Goal: Navigation & Orientation: Find specific page/section

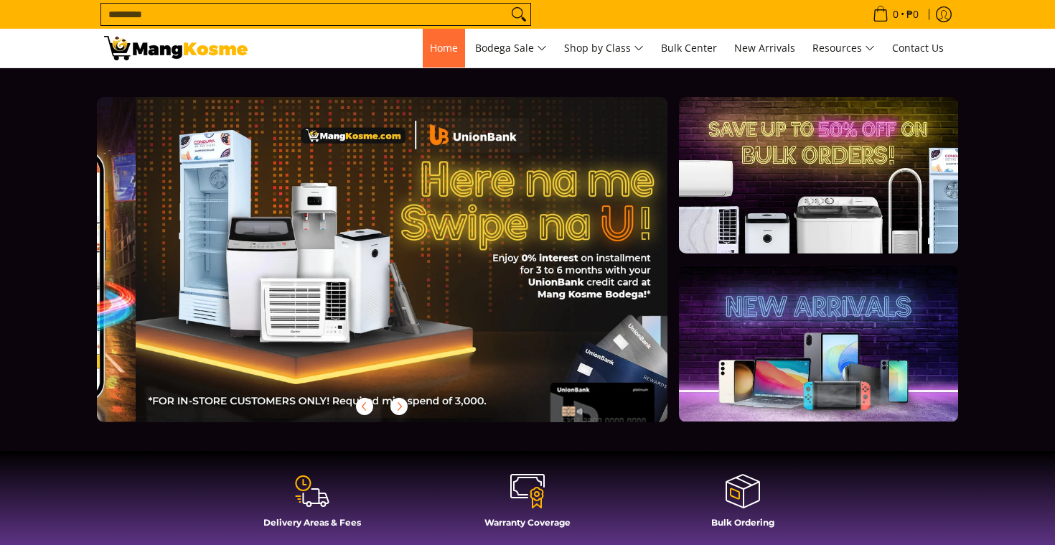
scroll to position [0, 571]
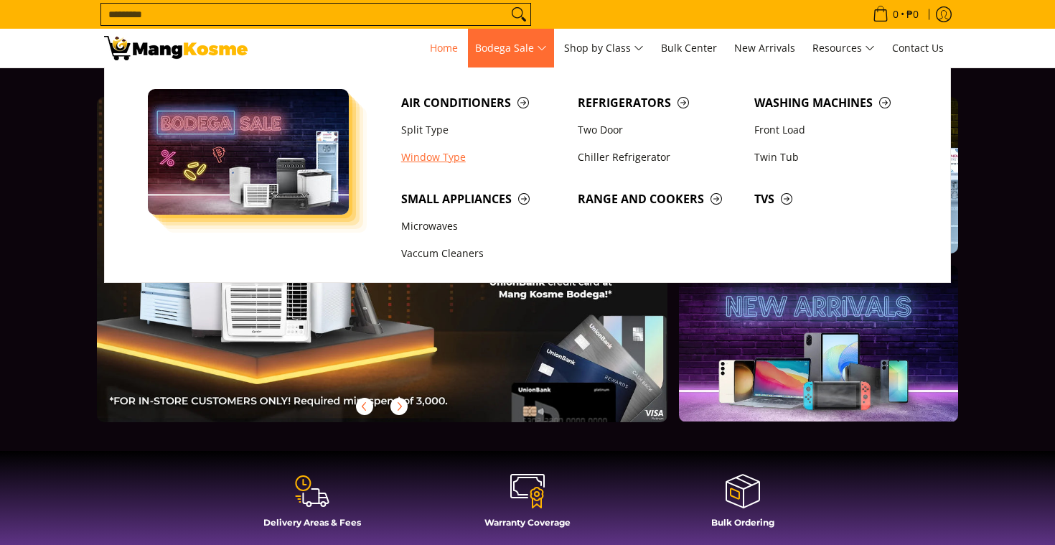
click at [423, 153] on link "Window Type" at bounding box center [482, 157] width 177 height 27
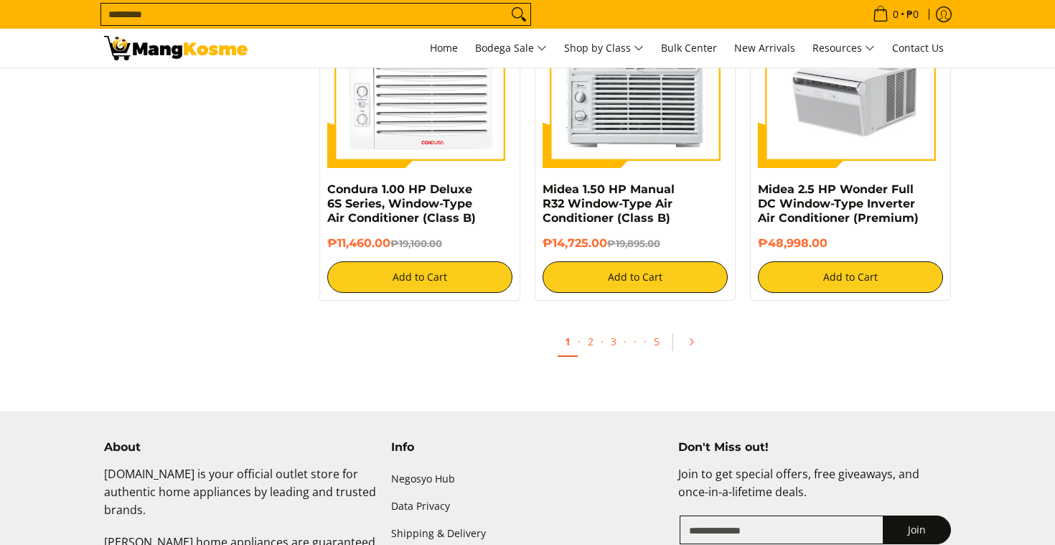
scroll to position [2777, 0]
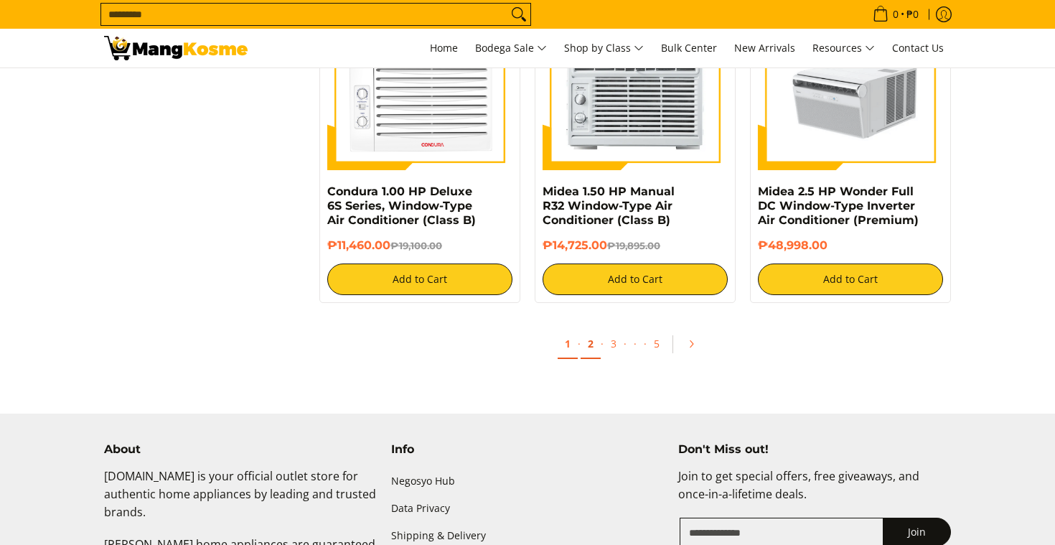
click at [593, 352] on link "2" at bounding box center [591, 343] width 20 height 29
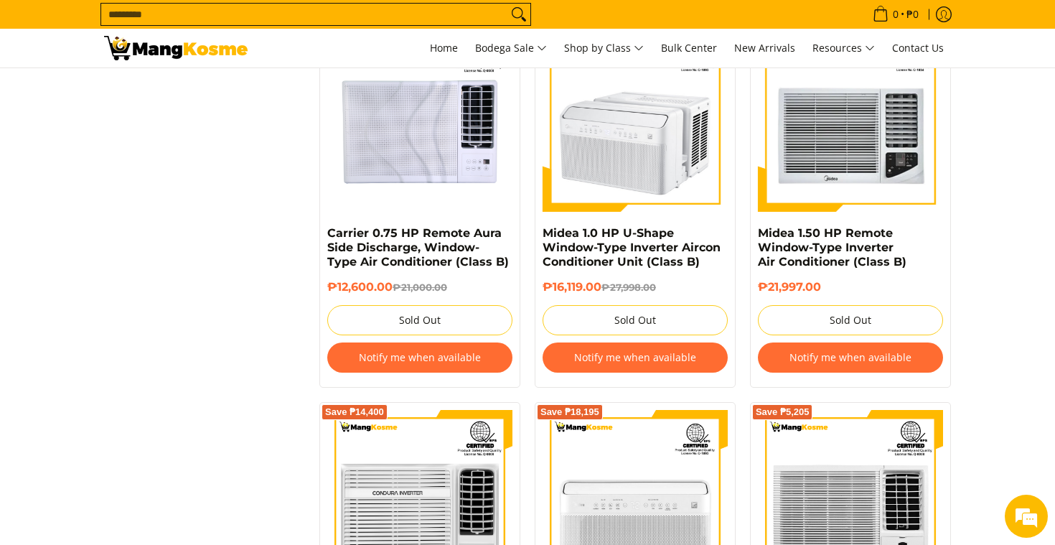
scroll to position [2570, 0]
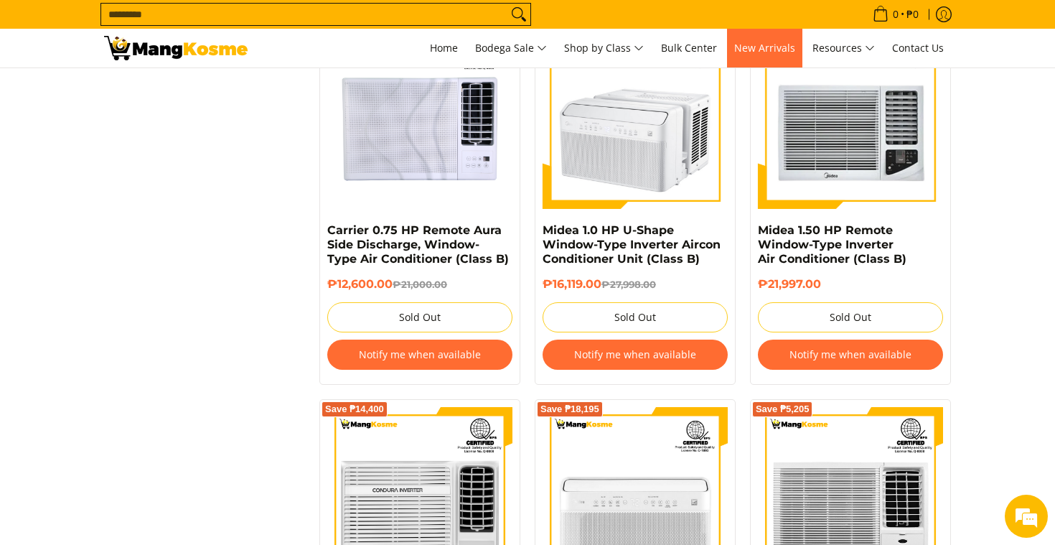
click at [776, 50] on span "New Arrivals" at bounding box center [764, 48] width 61 height 14
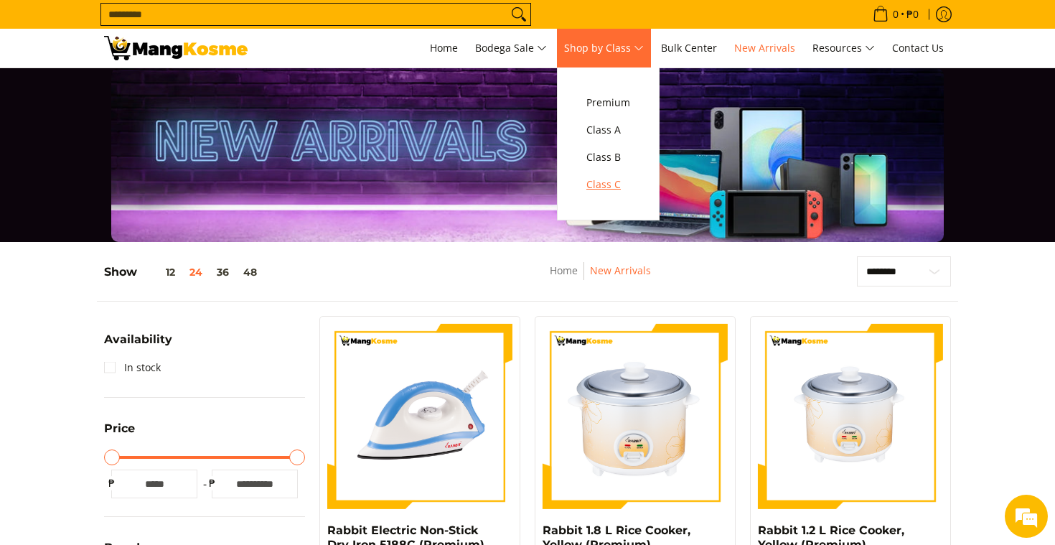
click at [604, 182] on span "Class C" at bounding box center [608, 185] width 44 height 18
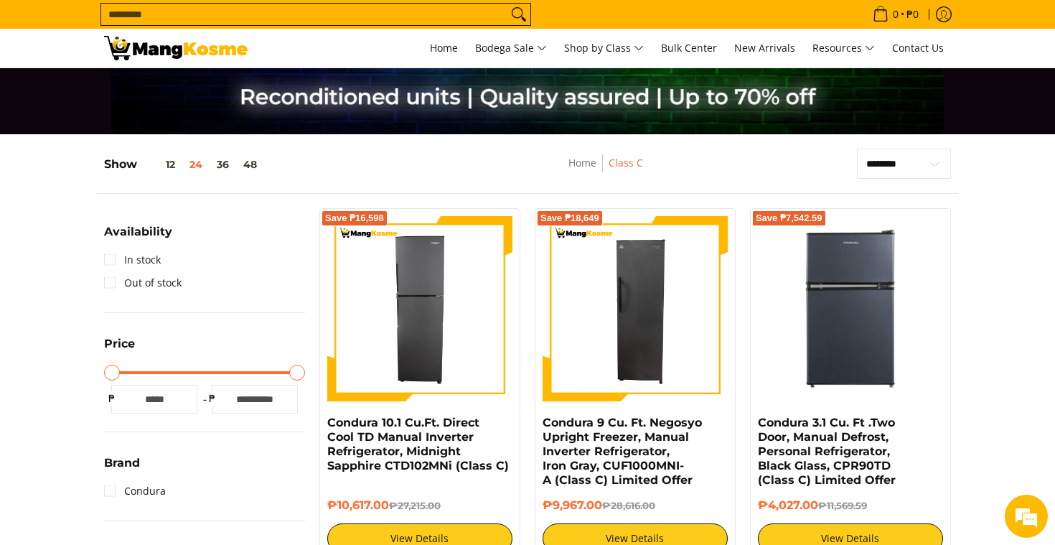
scroll to position [23, 0]
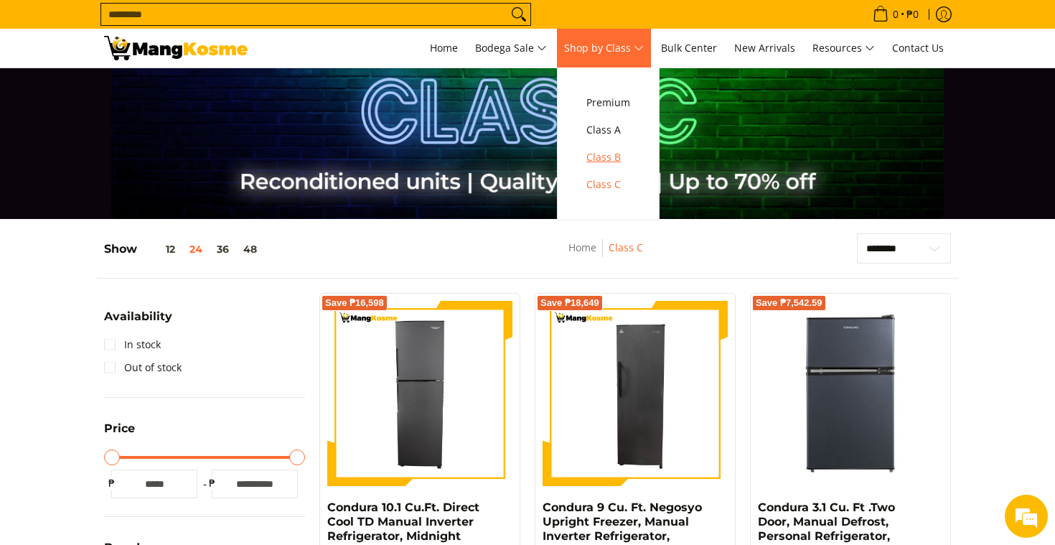
click at [596, 157] on span "Class B" at bounding box center [608, 158] width 44 height 18
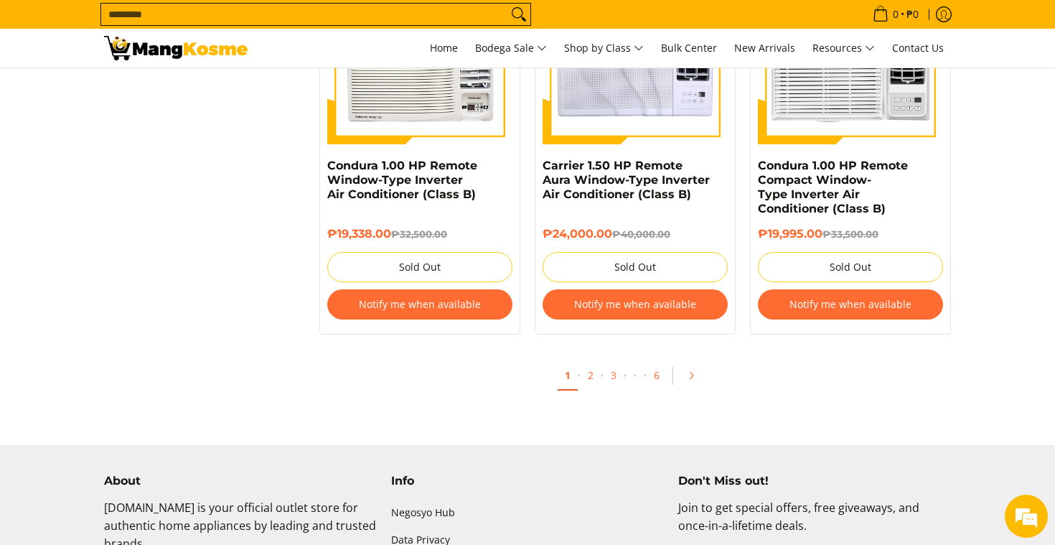
scroll to position [2830, 0]
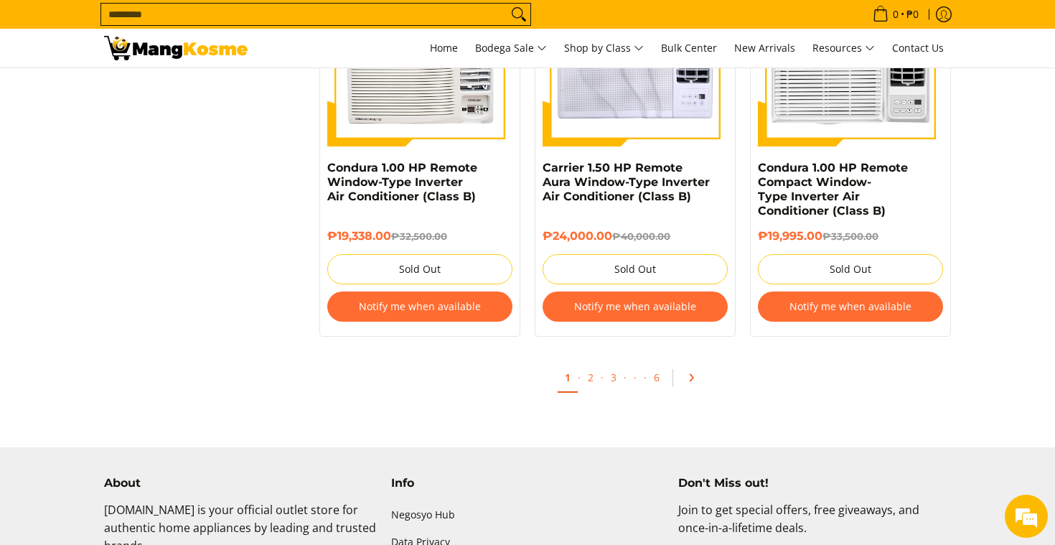
click at [690, 373] on icon "Pagination" at bounding box center [691, 378] width 10 height 10
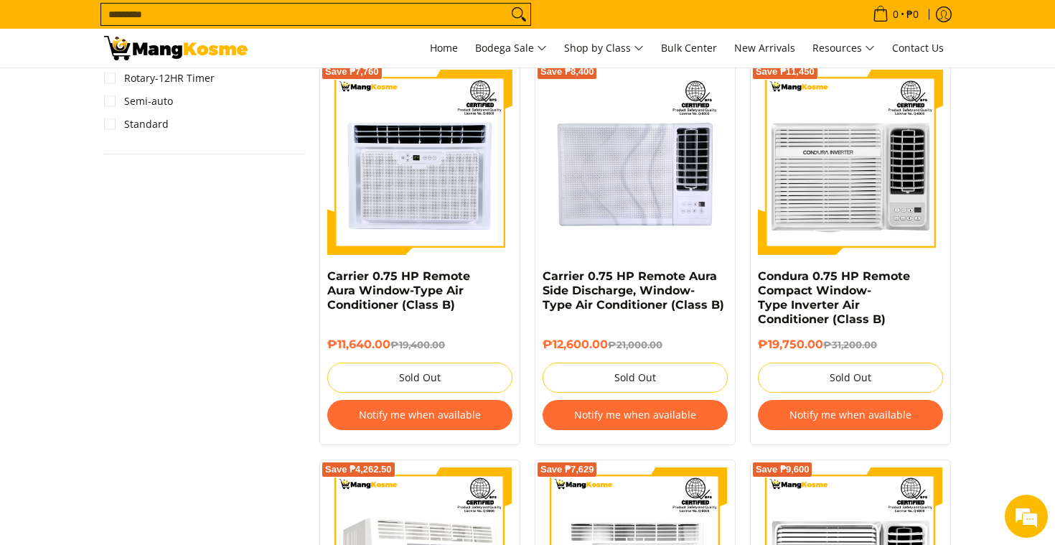
scroll to position [1812, 0]
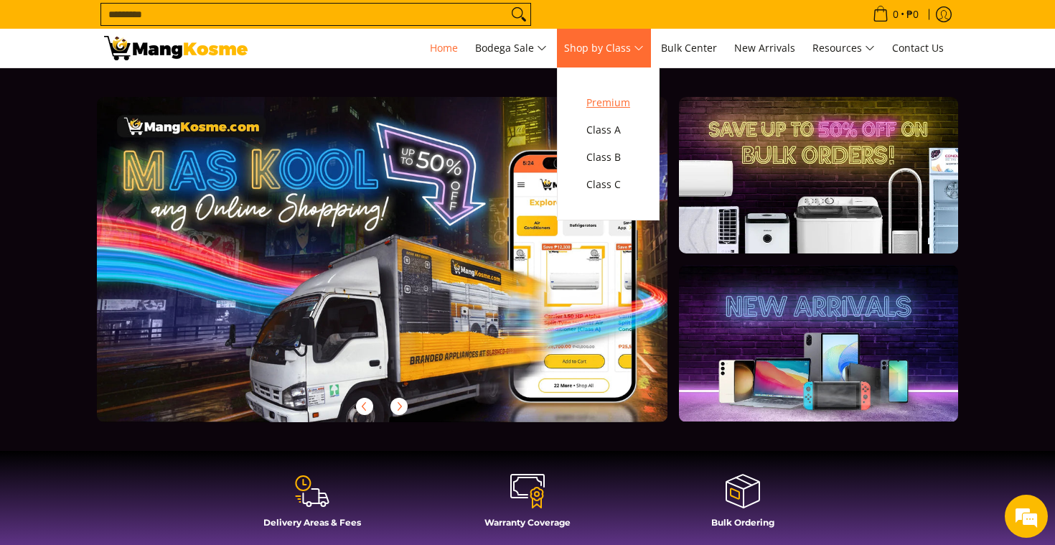
click at [617, 107] on span "Premium" at bounding box center [608, 103] width 44 height 18
